Goal: Entertainment & Leisure: Browse casually

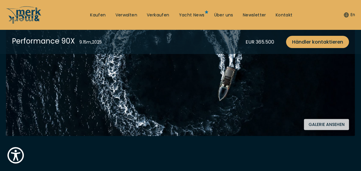
scroll to position [143, 0]
click at [322, 124] on button "Galerie ansehen" at bounding box center [326, 123] width 45 height 11
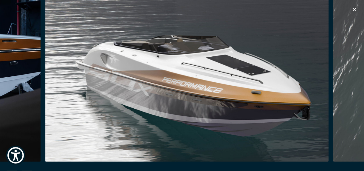
click at [89, 94] on img "button" at bounding box center [187, 66] width 284 height 191
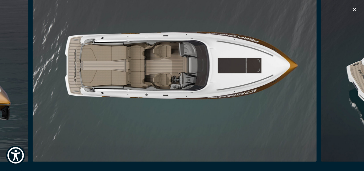
click at [62, 88] on img "button" at bounding box center [175, 66] width 284 height 191
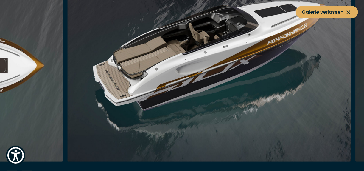
click at [90, 85] on img "button" at bounding box center [209, 66] width 284 height 191
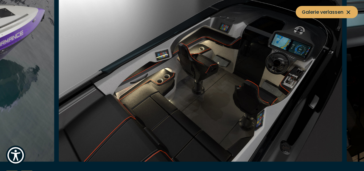
click at [216, 119] on img "button" at bounding box center [201, 66] width 284 height 191
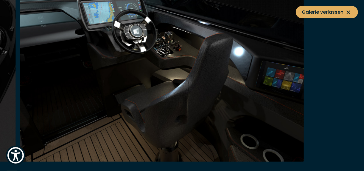
click at [160, 121] on img "button" at bounding box center [162, 66] width 284 height 191
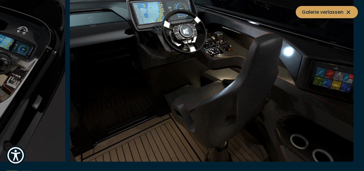
click at [351, 10] on icon at bounding box center [348, 12] width 7 height 7
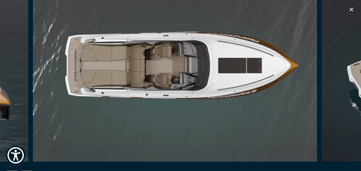
click at [353, 7] on icon "button" at bounding box center [351, 9] width 7 height 7
